Goal: Find specific page/section: Find specific page/section

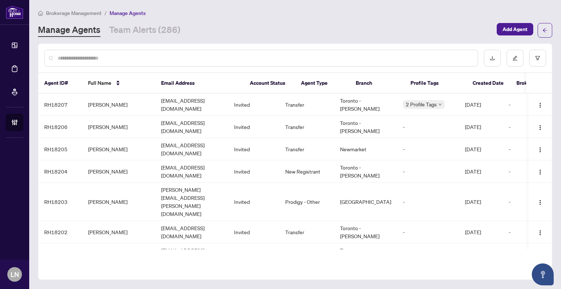
click at [367, 52] on div at bounding box center [261, 58] width 434 height 17
drag, startPoint x: 375, startPoint y: 61, endPoint x: 378, endPoint y: 67, distance: 6.4
click at [376, 64] on div at bounding box center [261, 58] width 434 height 17
type input "*****"
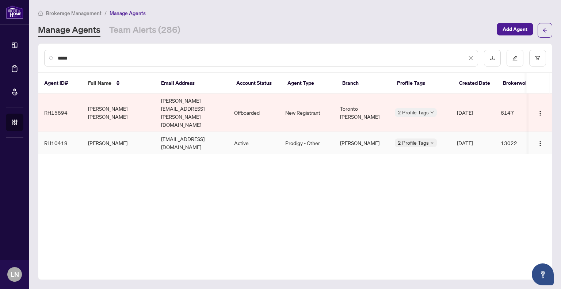
click at [123, 132] on td "[PERSON_NAME]" at bounding box center [118, 143] width 73 height 22
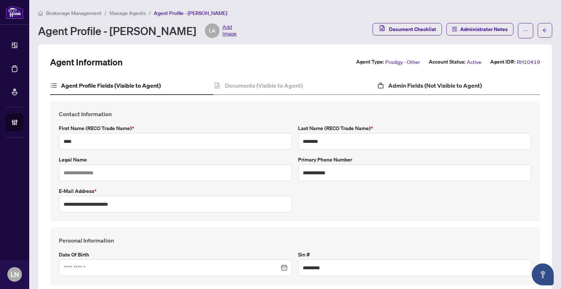
click at [423, 90] on div "Admin Fields (Not Visible to Agent)" at bounding box center [458, 86] width 163 height 18
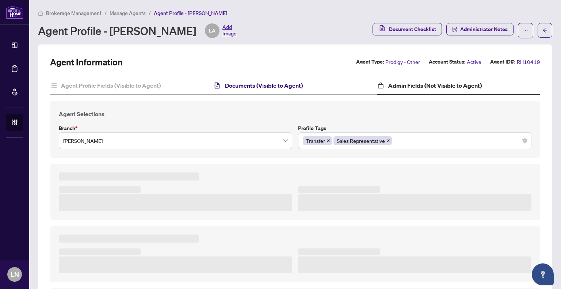
click at [246, 83] on h4 "Documents (Visible to Agent)" at bounding box center [264, 85] width 78 height 9
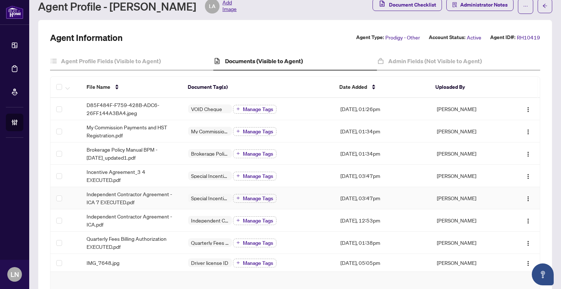
scroll to position [37, 0]
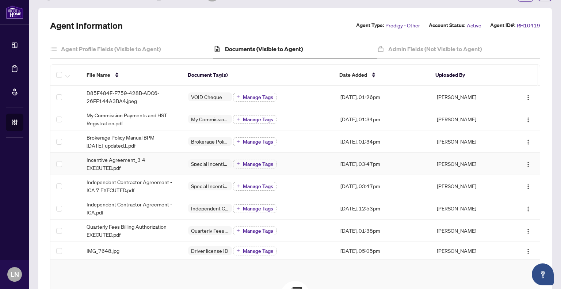
click at [134, 159] on span "Incentive Agreement_3 4 EXECUTED.pdf" at bounding box center [132, 164] width 90 height 16
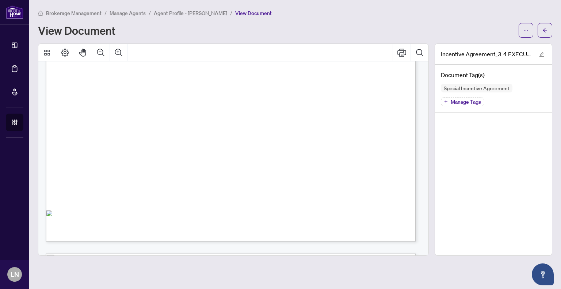
scroll to position [365, 0]
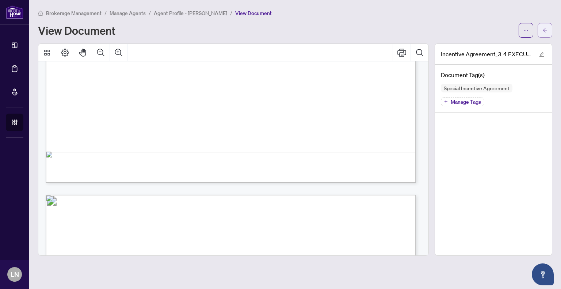
click at [540, 28] on button "button" at bounding box center [545, 30] width 15 height 15
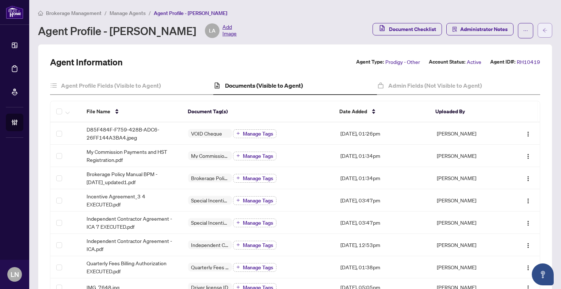
click at [542, 29] on icon "arrow-left" at bounding box center [544, 30] width 5 height 5
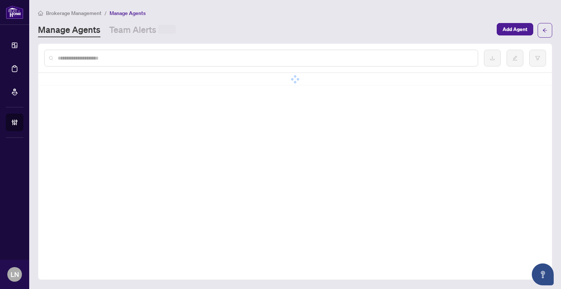
click at [190, 54] on input "text" at bounding box center [265, 58] width 414 height 8
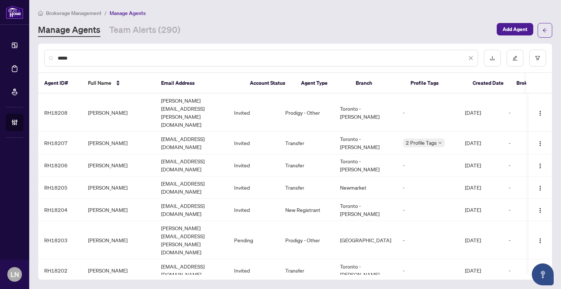
type input "*****"
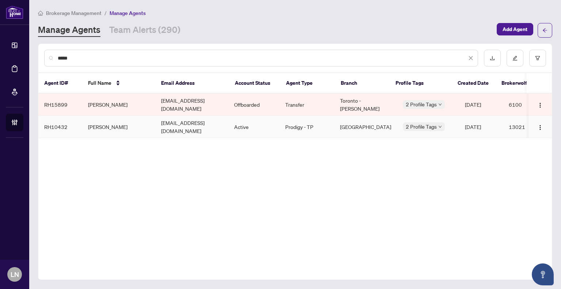
click at [131, 120] on td "[PERSON_NAME]" at bounding box center [118, 127] width 73 height 22
